Goal: Task Accomplishment & Management: Complete application form

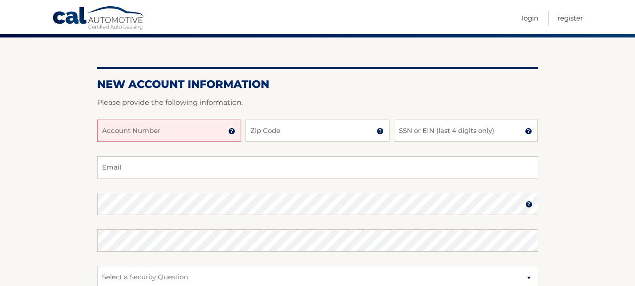
scroll to position [45, 0]
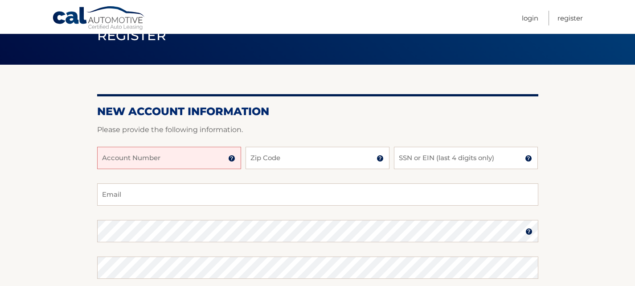
click at [187, 151] on input "Account Number" at bounding box center [169, 158] width 144 height 22
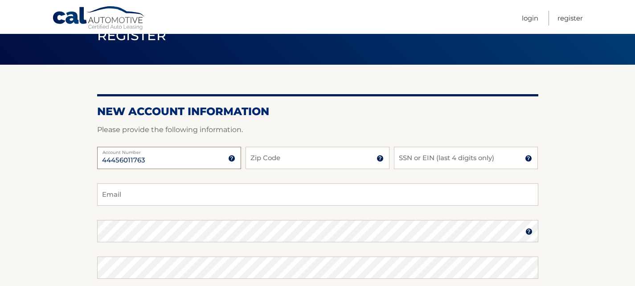
type input "44456011763"
click at [302, 161] on input "Zip Code" at bounding box center [318, 158] width 144 height 22
type input "10312"
click at [437, 161] on input "SSN or EIN (last 4 digits only)" at bounding box center [466, 158] width 144 height 22
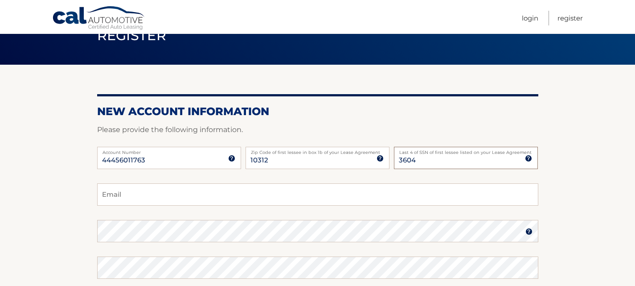
type input "3604"
click at [185, 193] on input "Email" at bounding box center [317, 194] width 441 height 22
paste input "valentyna.pyrogova@gmail.com"
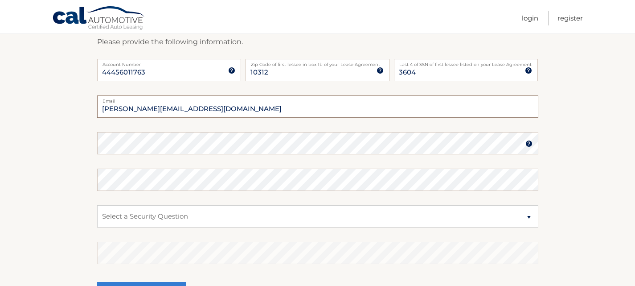
scroll to position [134, 0]
type input "valentyna.pyrogova@gmail.com"
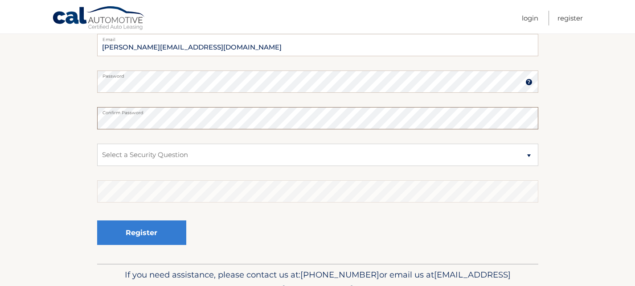
scroll to position [223, 0]
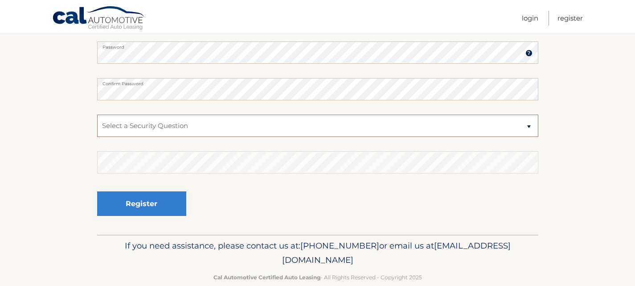
click at [152, 127] on select "Select a Security Question What was the name of your elementary school? What is…" at bounding box center [317, 126] width 441 height 22
select select "2"
click at [97, 115] on select "Select a Security Question What was the name of your elementary school? What is…" at bounding box center [317, 126] width 441 height 22
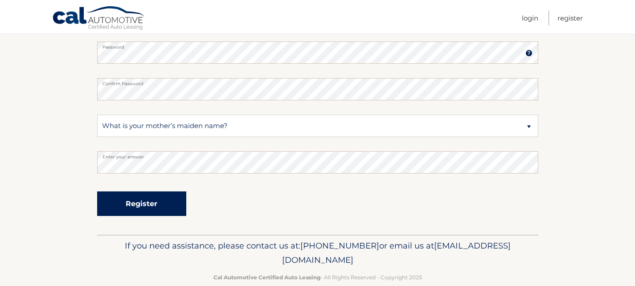
click at [140, 205] on button "Register" at bounding box center [141, 203] width 89 height 25
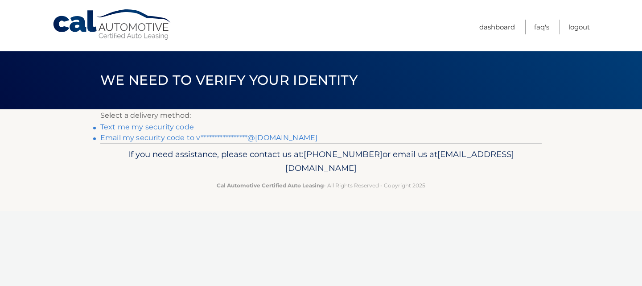
click at [163, 140] on link "**********" at bounding box center [208, 137] width 217 height 8
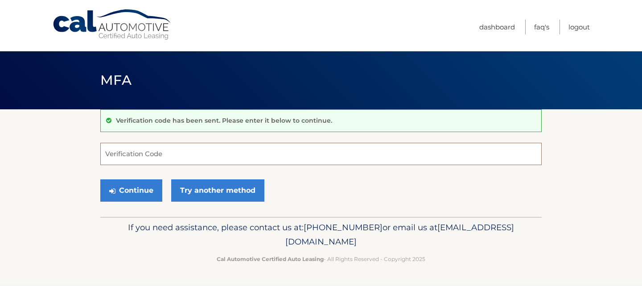
click at [174, 155] on input "Verification Code" at bounding box center [320, 154] width 441 height 22
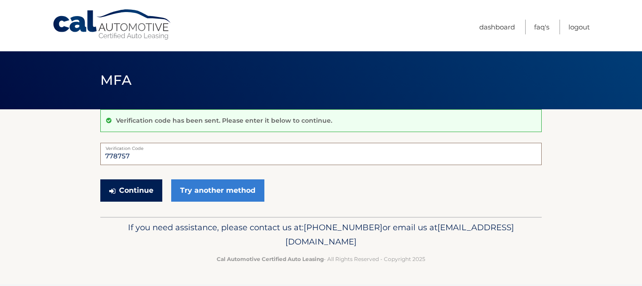
type input "778757"
click at [132, 188] on button "Continue" at bounding box center [131, 190] width 62 height 22
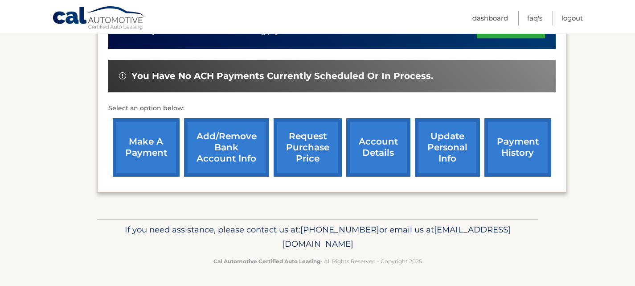
scroll to position [300, 0]
click at [530, 160] on link "payment history" at bounding box center [518, 147] width 67 height 58
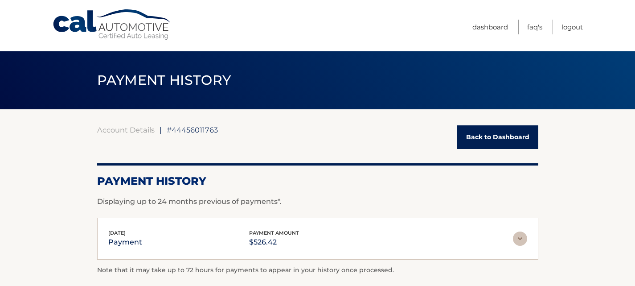
click at [477, 139] on link "Back to Dashboard" at bounding box center [497, 137] width 81 height 24
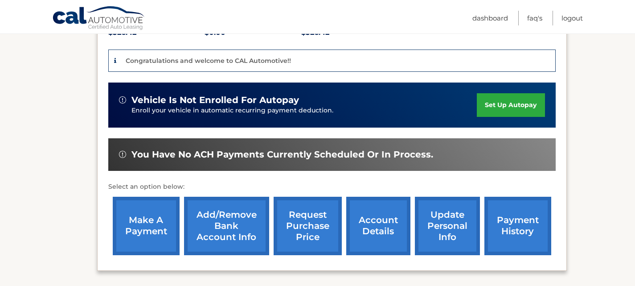
scroll to position [223, 0]
